Goal: Check status

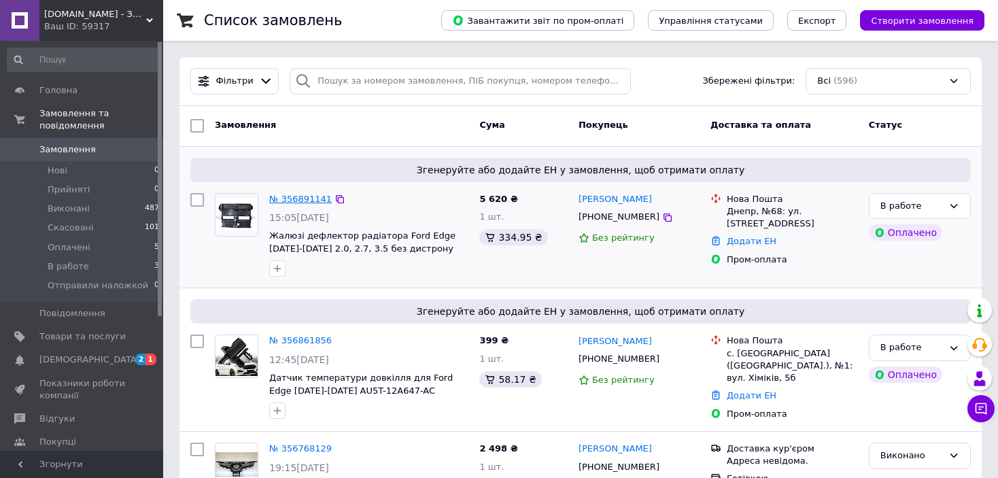
click at [294, 198] on link "№ 356891141" at bounding box center [300, 199] width 63 height 10
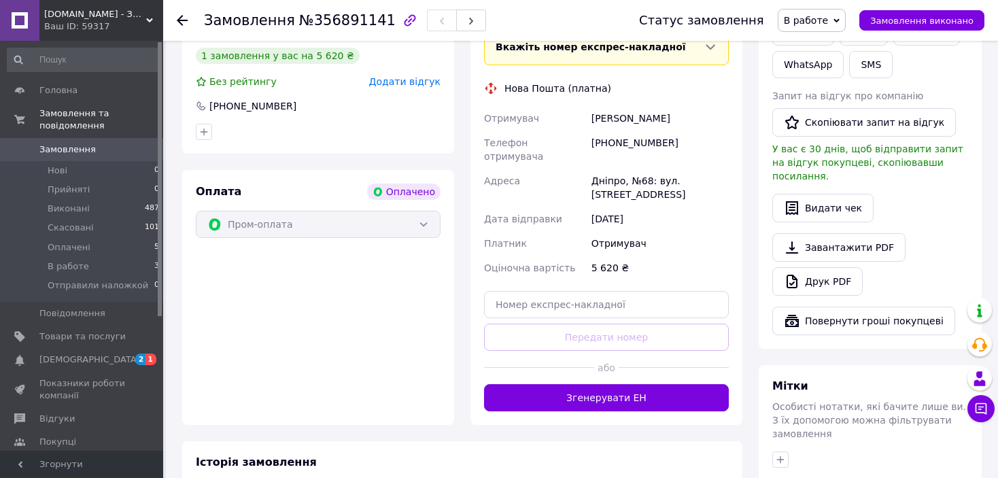
scroll to position [748, 0]
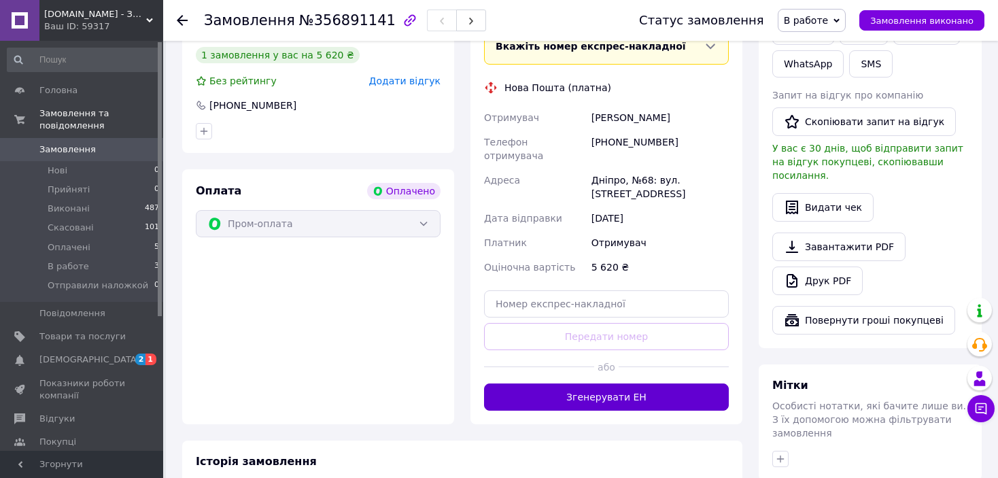
click at [636, 383] on button "Згенерувати ЕН" at bounding box center [606, 396] width 245 height 27
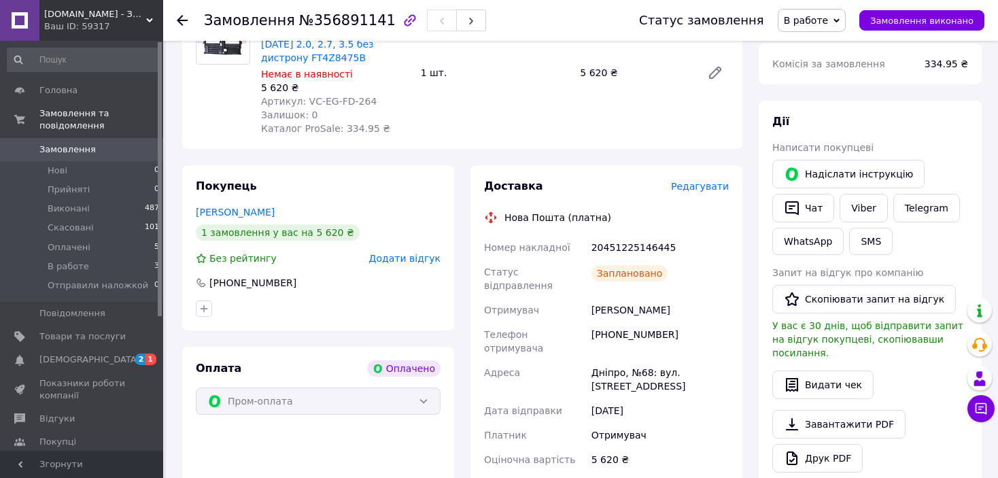
scroll to position [476, 0]
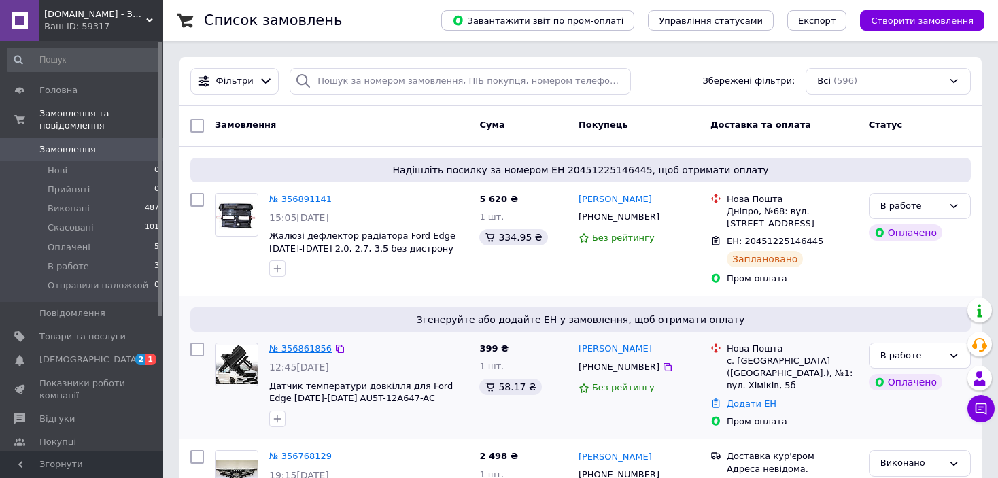
click at [301, 353] on link "№ 356861856" at bounding box center [300, 348] width 63 height 10
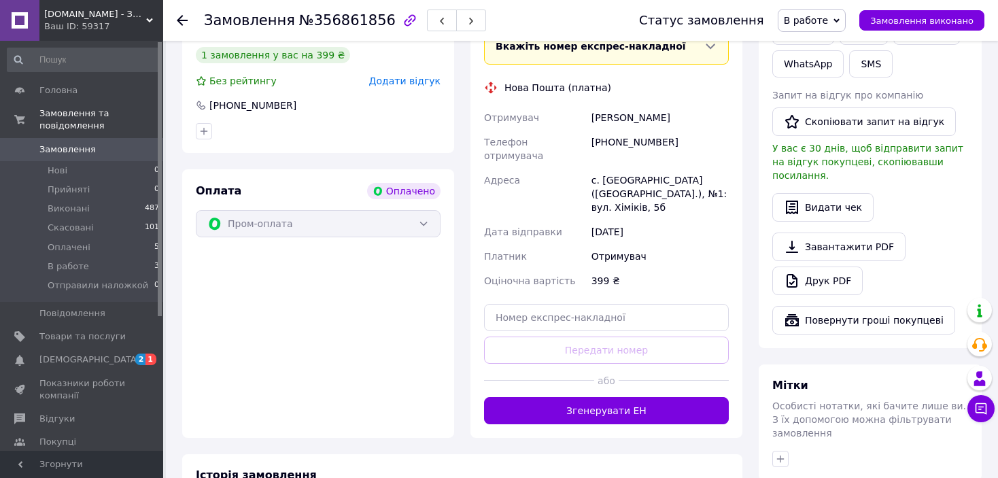
scroll to position [884, 0]
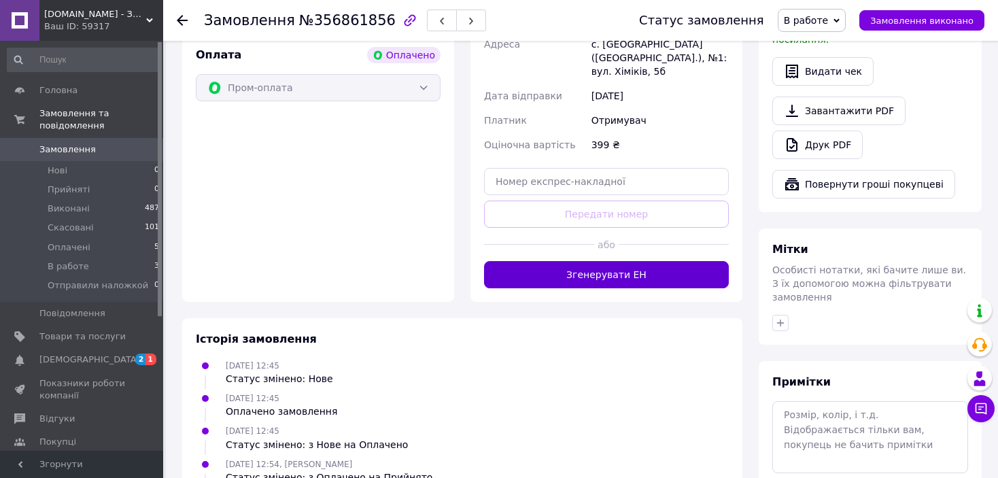
click at [598, 261] on button "Згенерувати ЕН" at bounding box center [606, 274] width 245 height 27
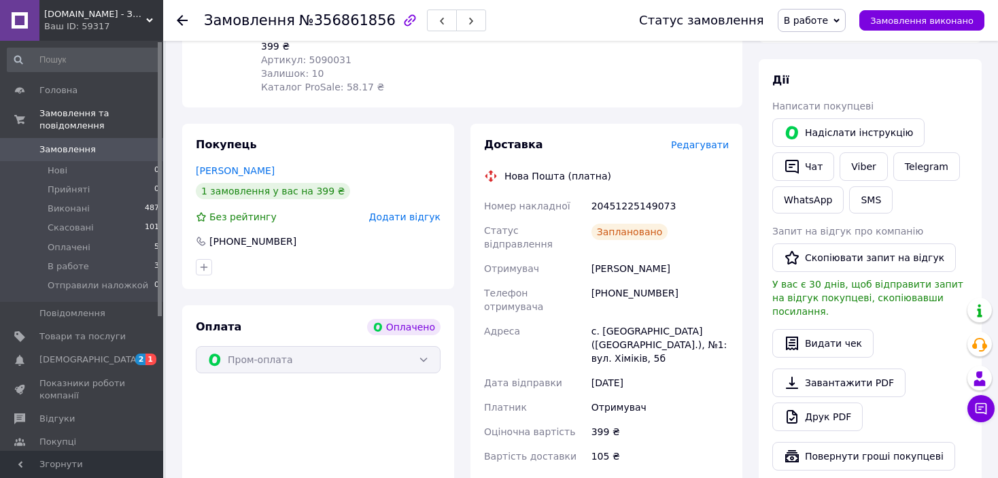
scroll to position [340, 0]
